Goal: Task Accomplishment & Management: Manage account settings

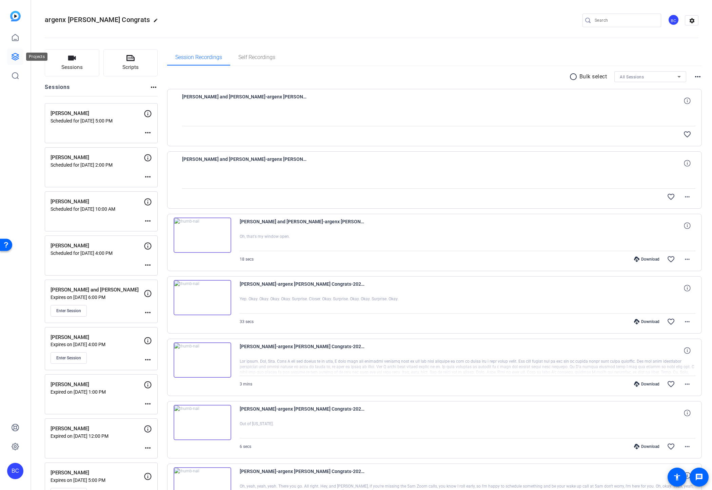
click at [15, 56] on icon at bounding box center [15, 57] width 8 height 8
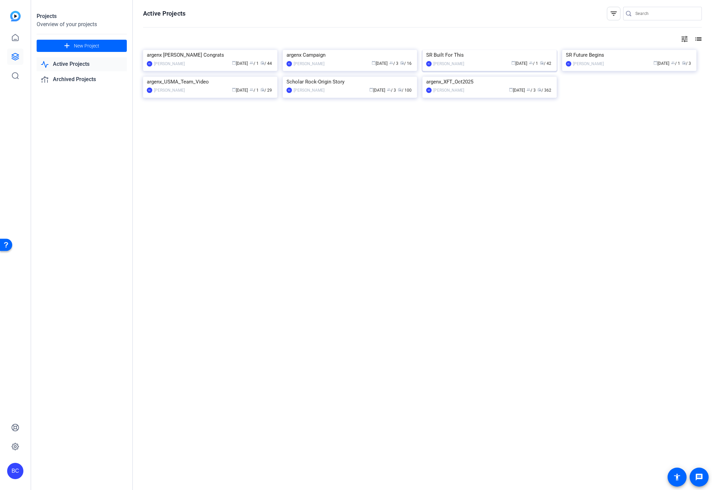
click at [495, 50] on img at bounding box center [490, 50] width 134 height 0
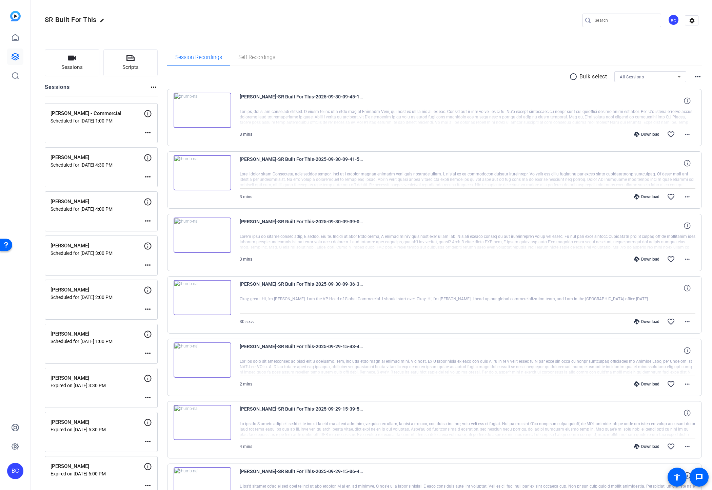
click at [150, 133] on mat-icon "more_horiz" at bounding box center [148, 133] width 8 height 8
click at [152, 142] on span "Edit Session" at bounding box center [164, 143] width 31 height 8
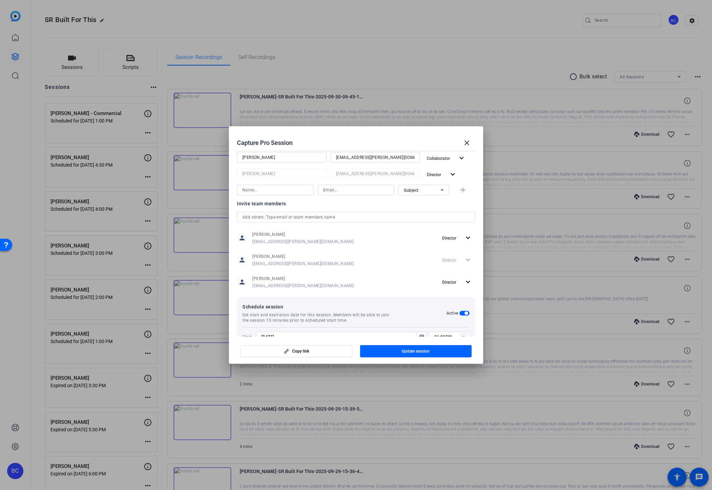
scroll to position [167, 0]
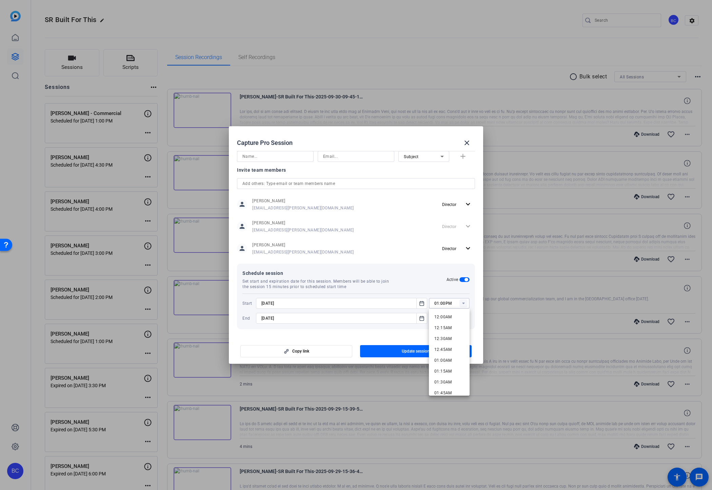
click at [446, 305] on input "01:00PM" at bounding box center [452, 303] width 35 height 8
type input "01:30PM"
type input "02:30PM"
click at [396, 352] on span "button" at bounding box center [416, 351] width 112 height 16
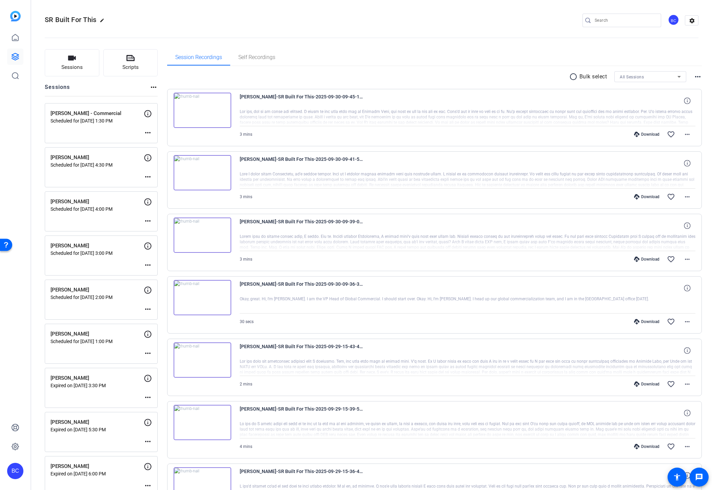
click at [147, 132] on mat-icon "more_horiz" at bounding box center [148, 133] width 8 height 8
click at [156, 142] on span "Edit Session" at bounding box center [164, 143] width 31 height 8
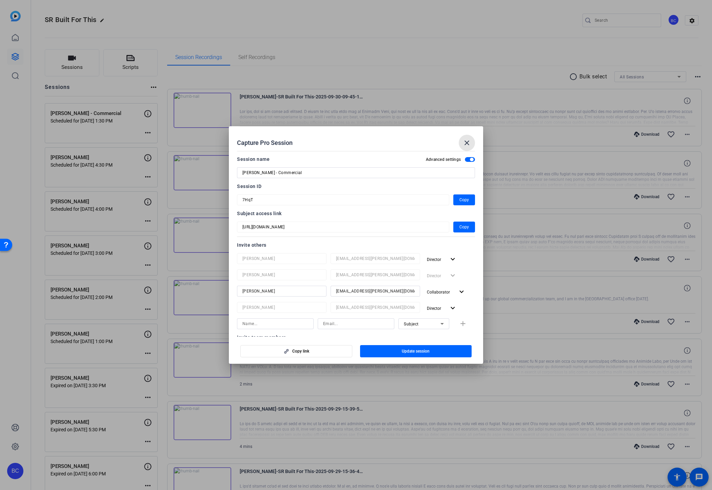
drag, startPoint x: 469, startPoint y: 143, endPoint x: 387, endPoint y: 102, distance: 91.6
click at [468, 143] on mat-icon "close" at bounding box center [467, 143] width 8 height 8
